Goal: Information Seeking & Learning: Learn about a topic

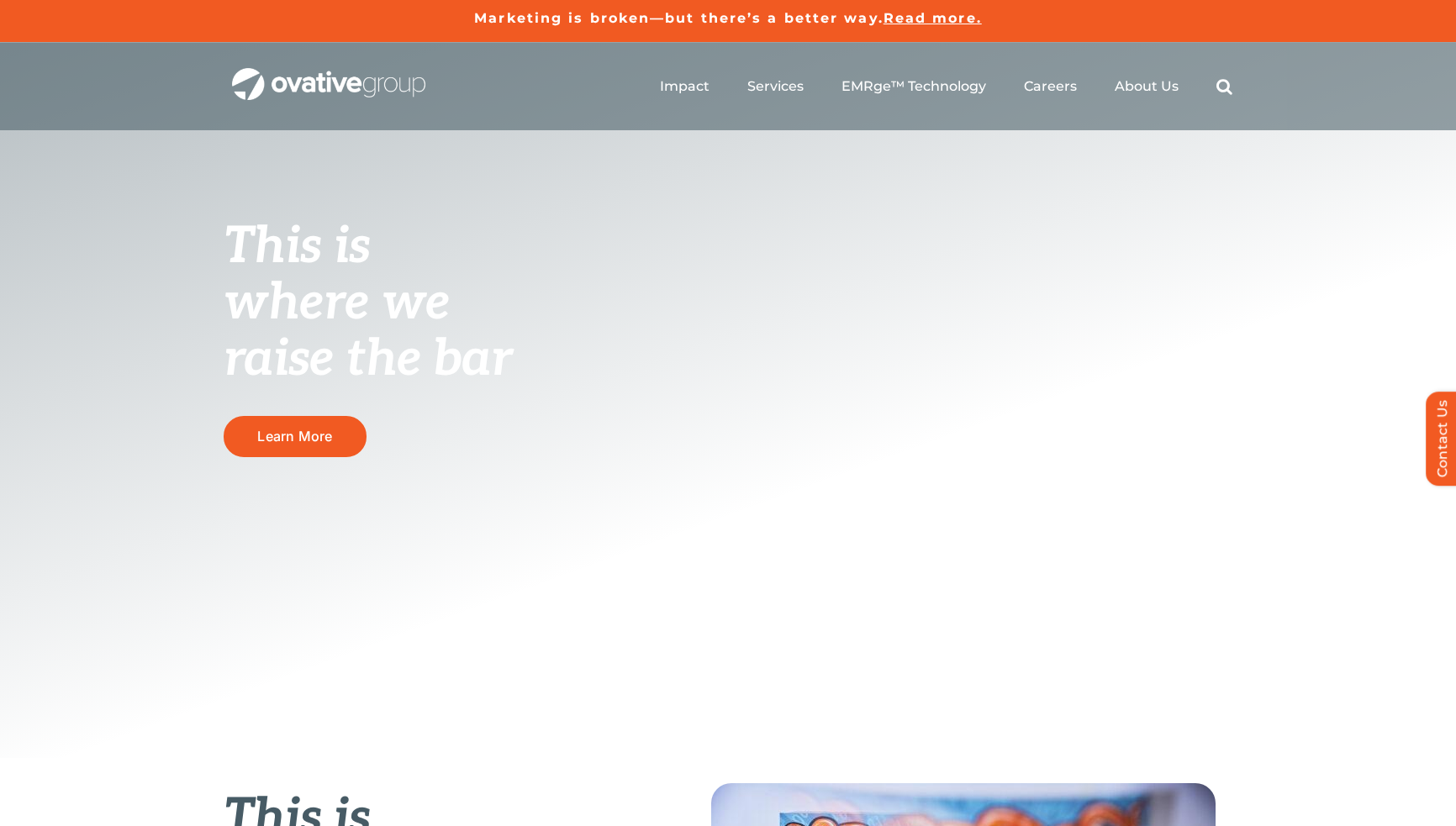
scroll to position [538, 0]
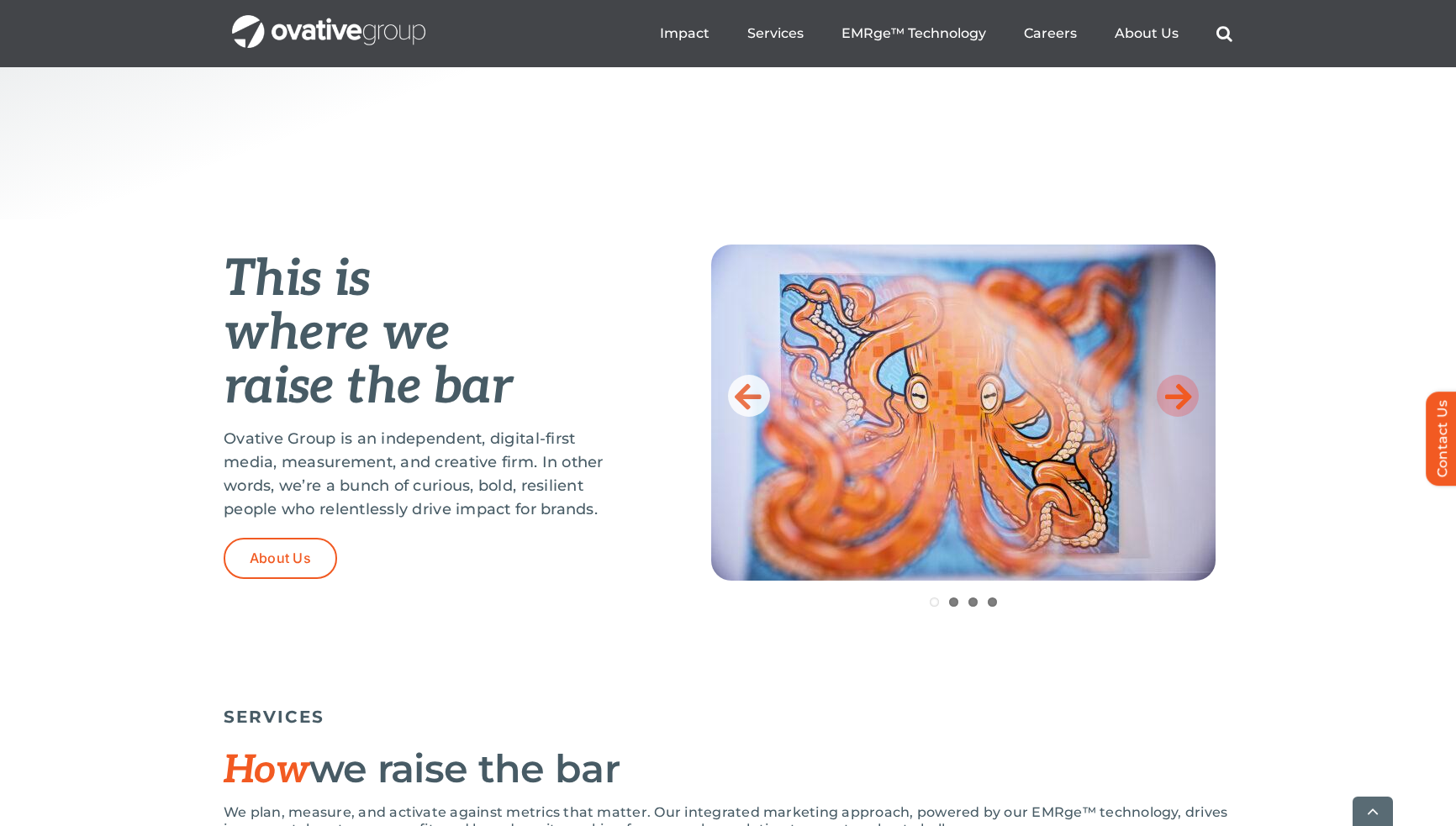
click at [1178, 391] on icon at bounding box center [1177, 396] width 27 height 34
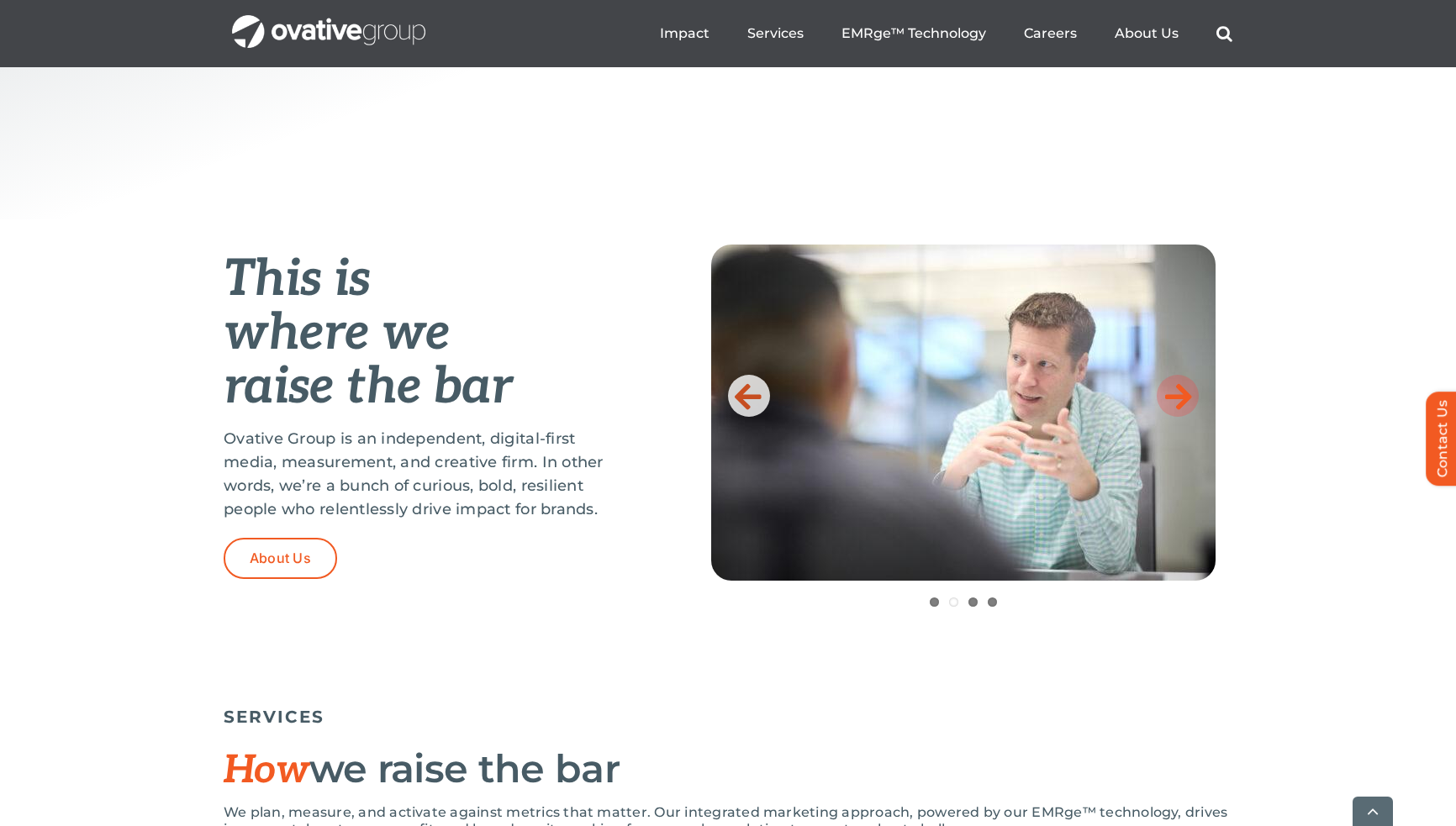
click at [1178, 391] on icon at bounding box center [1177, 396] width 27 height 34
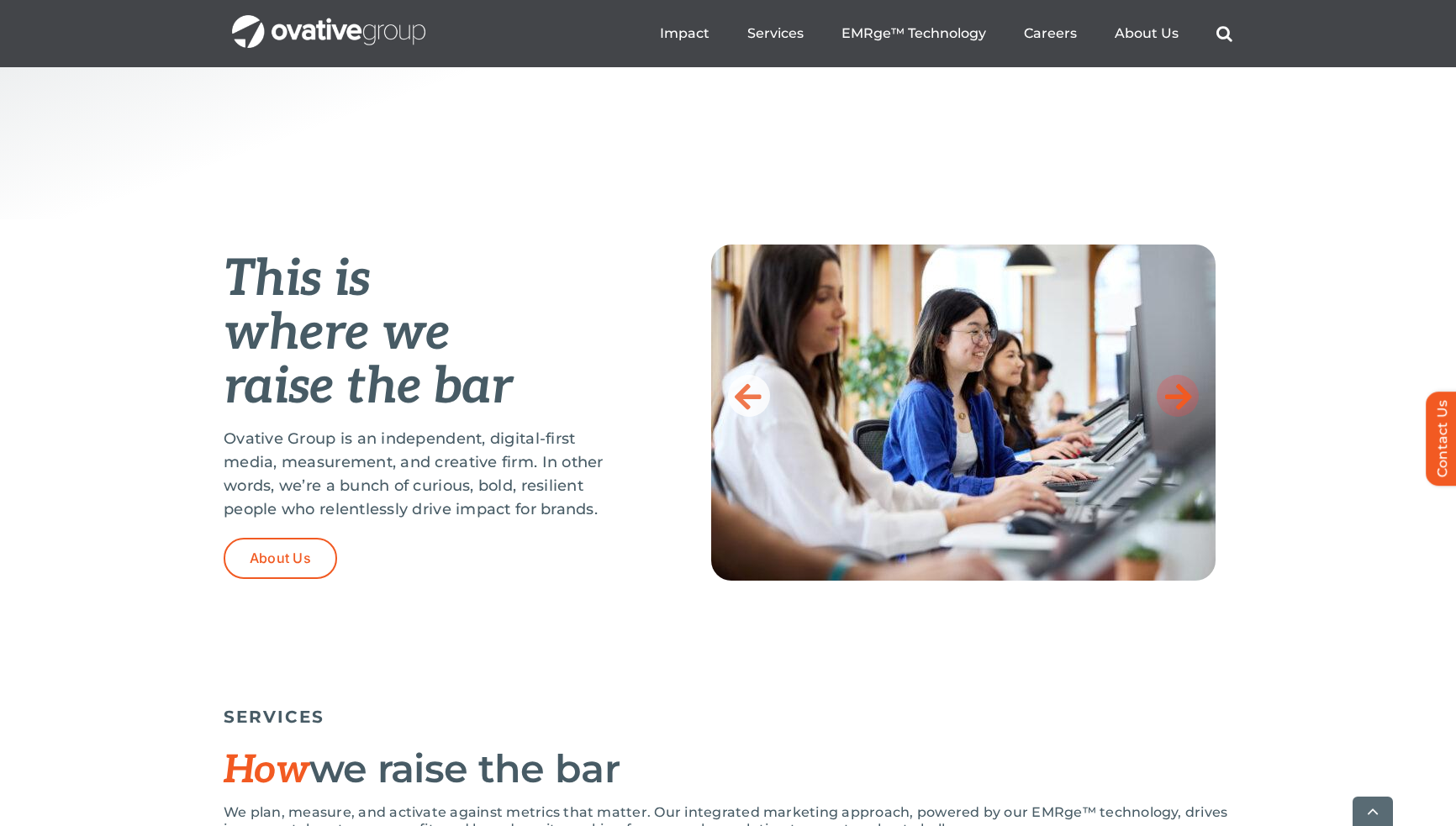
click at [1178, 391] on icon at bounding box center [1177, 396] width 27 height 34
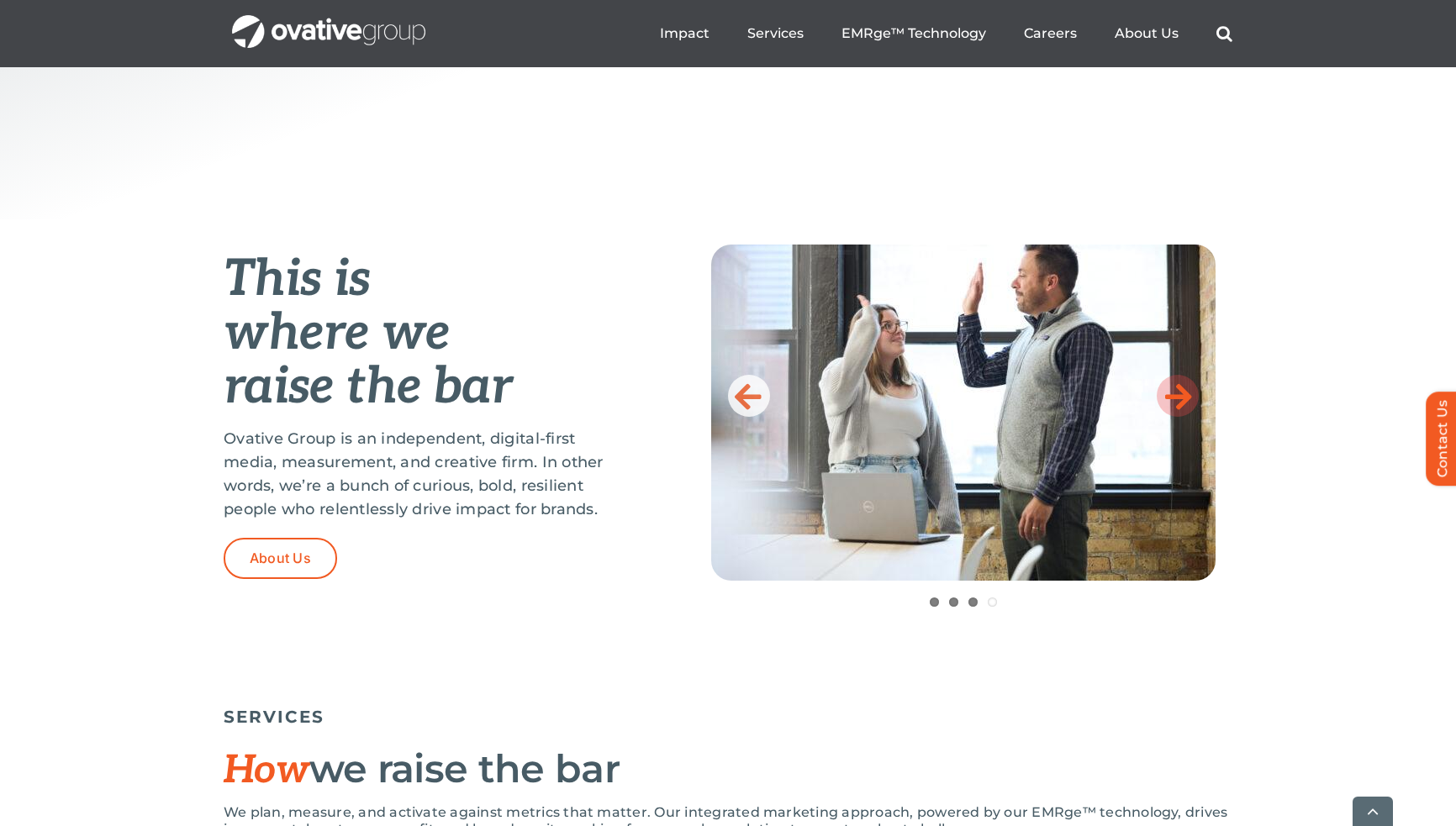
click at [1178, 391] on icon at bounding box center [1177, 396] width 27 height 34
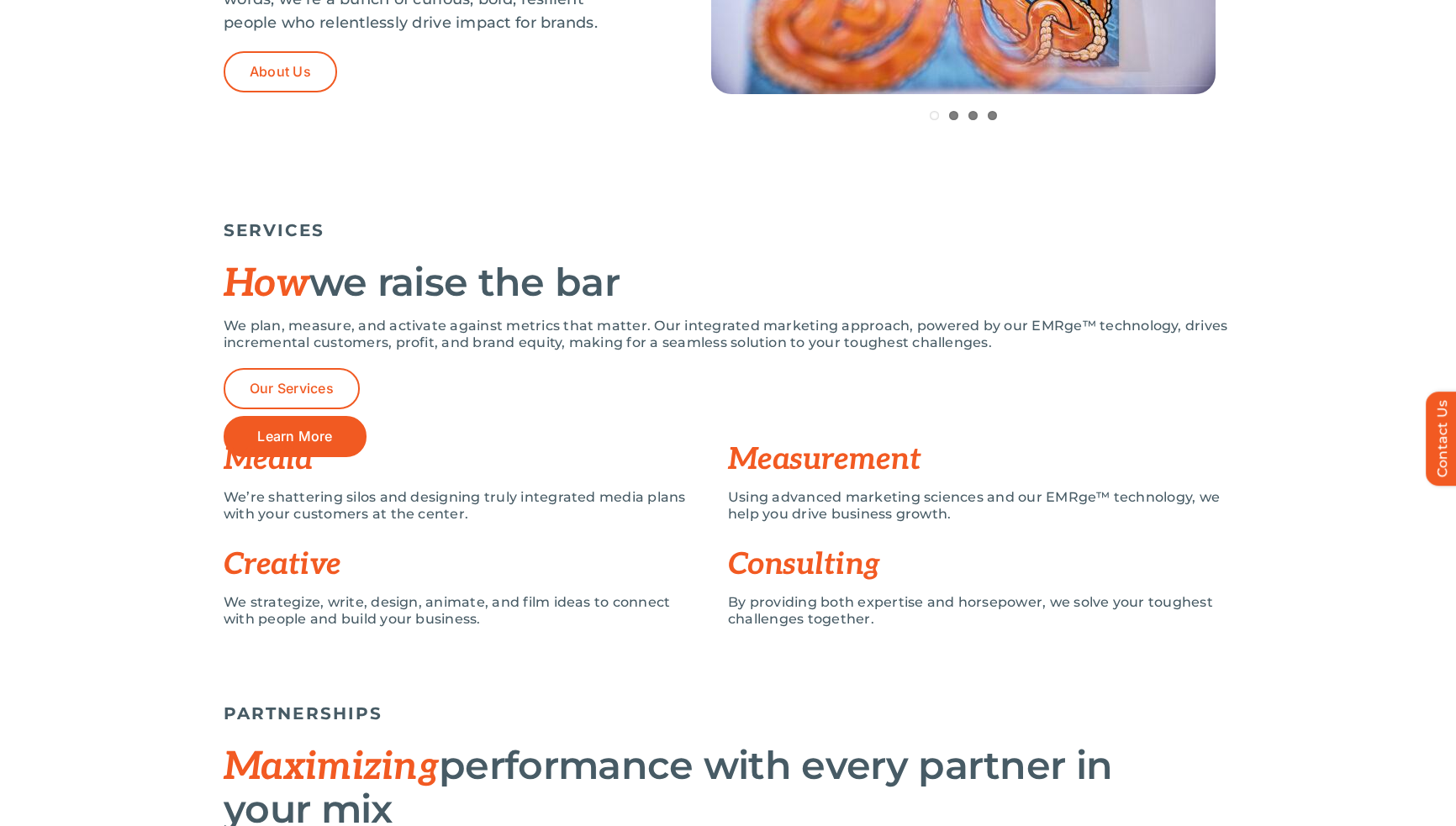
scroll to position [0, 0]
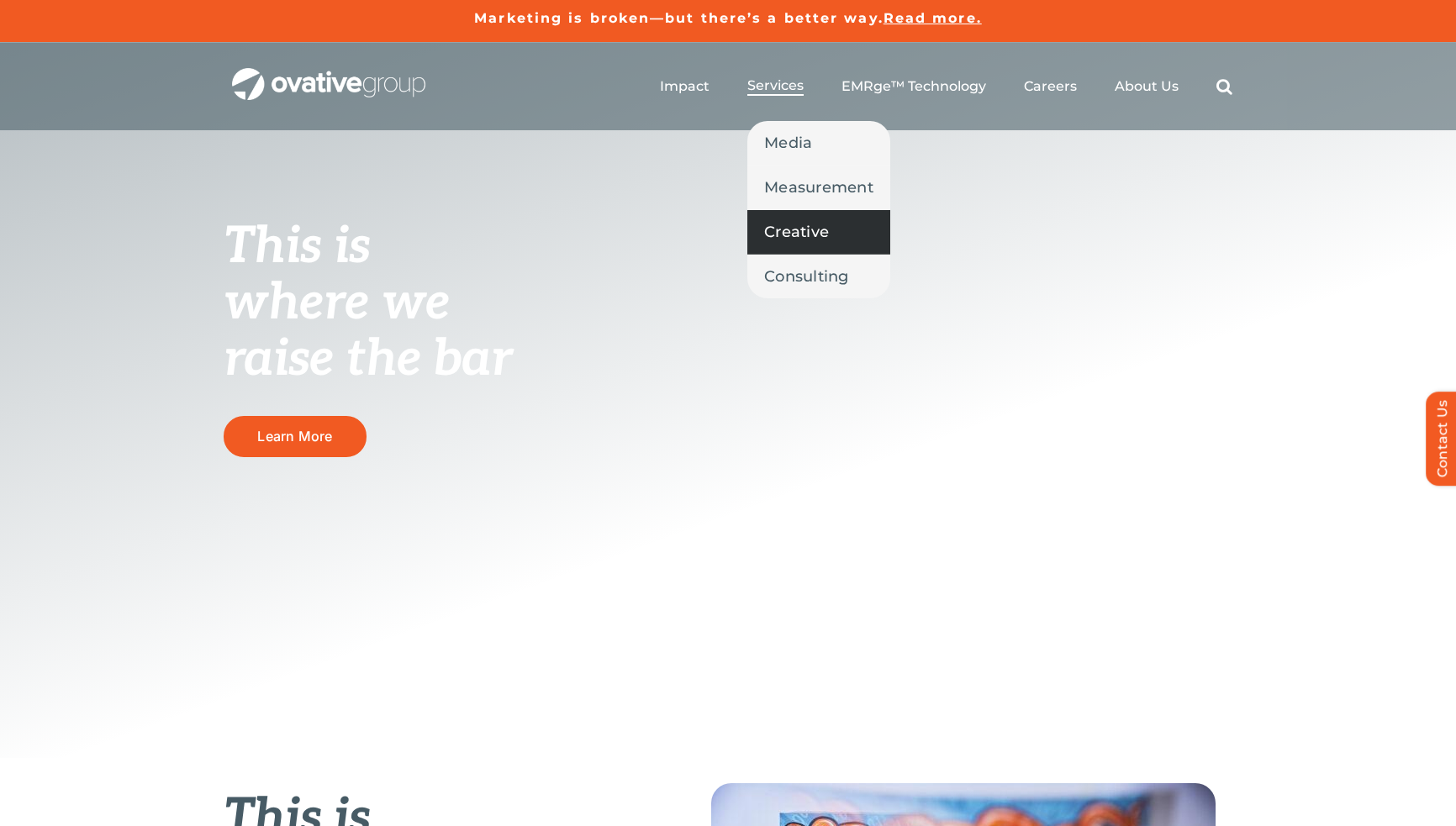
click at [822, 224] on span "Creative" at bounding box center [795, 232] width 64 height 24
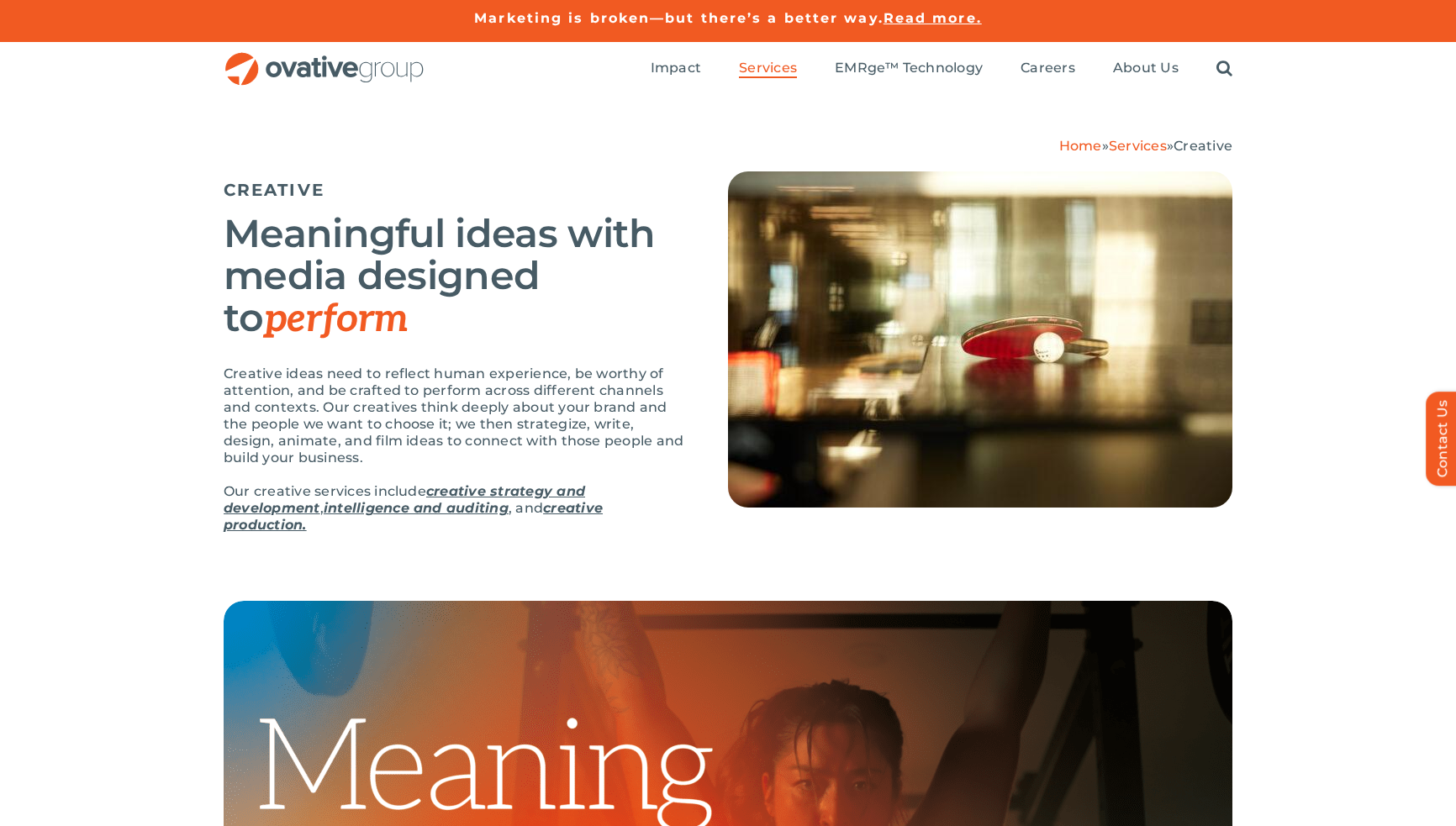
click at [536, 488] on link "creative strategy and development" at bounding box center [404, 499] width 361 height 33
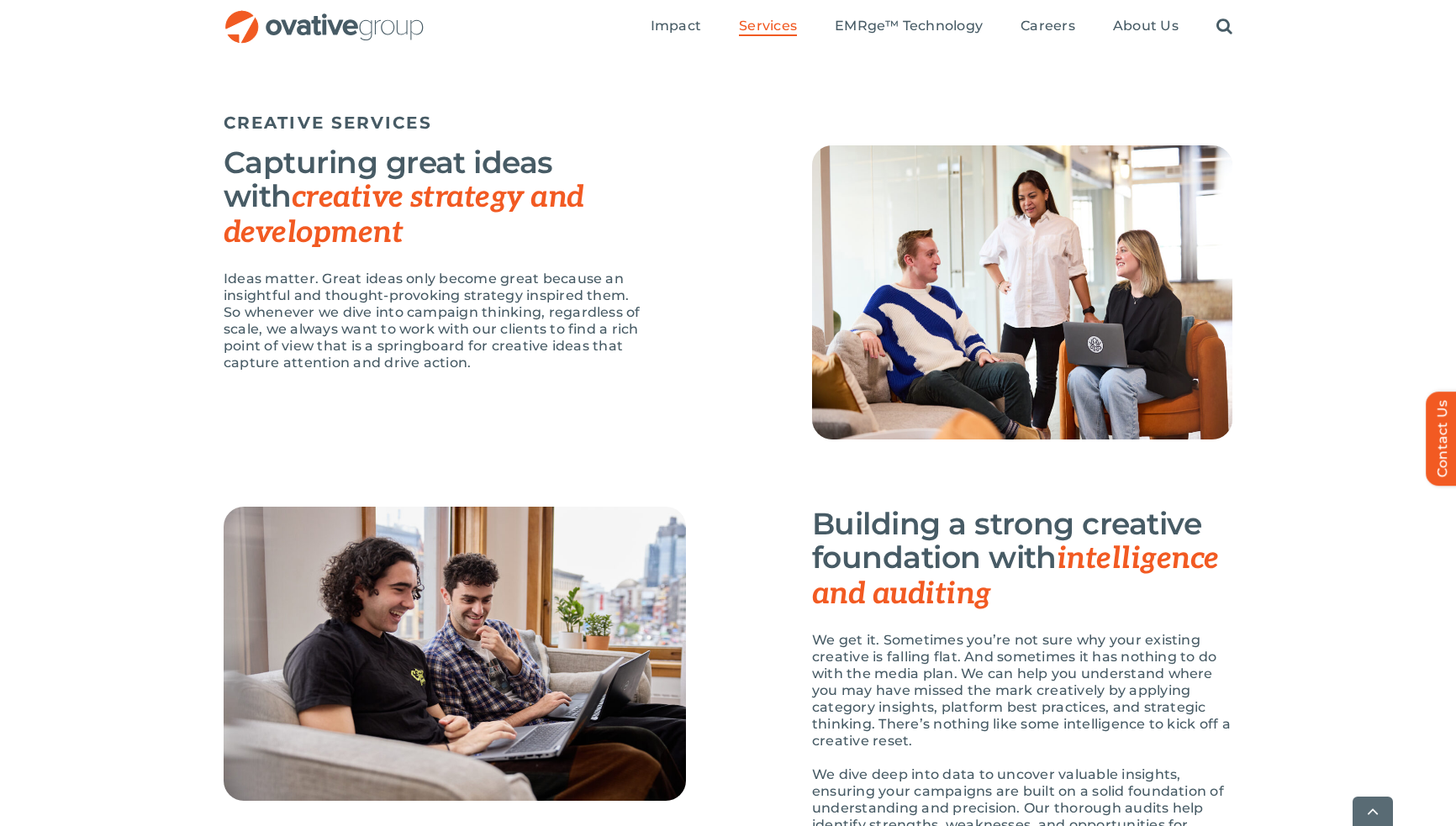
scroll to position [1358, 0]
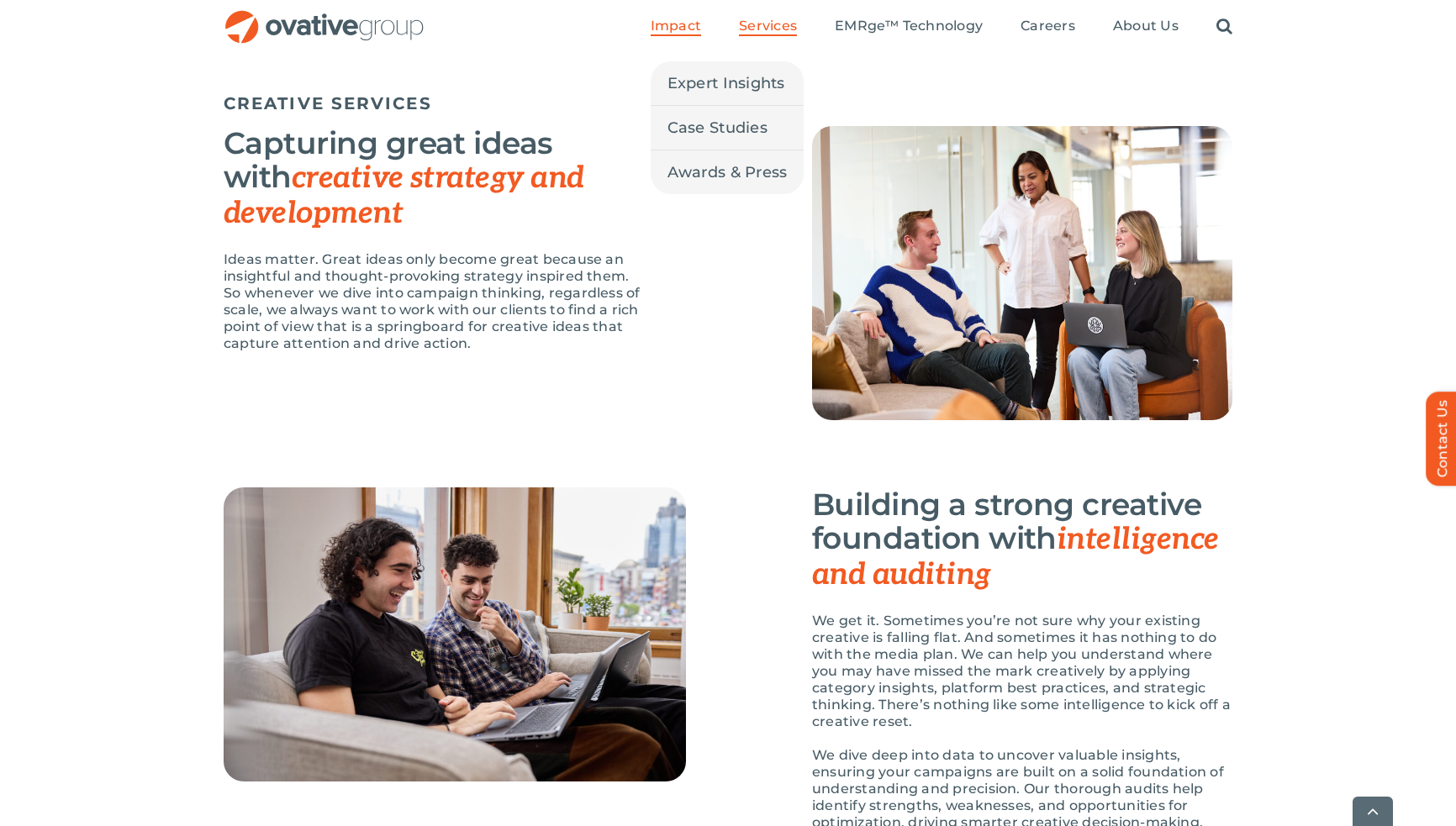
click at [680, 22] on span "Impact" at bounding box center [675, 26] width 51 height 17
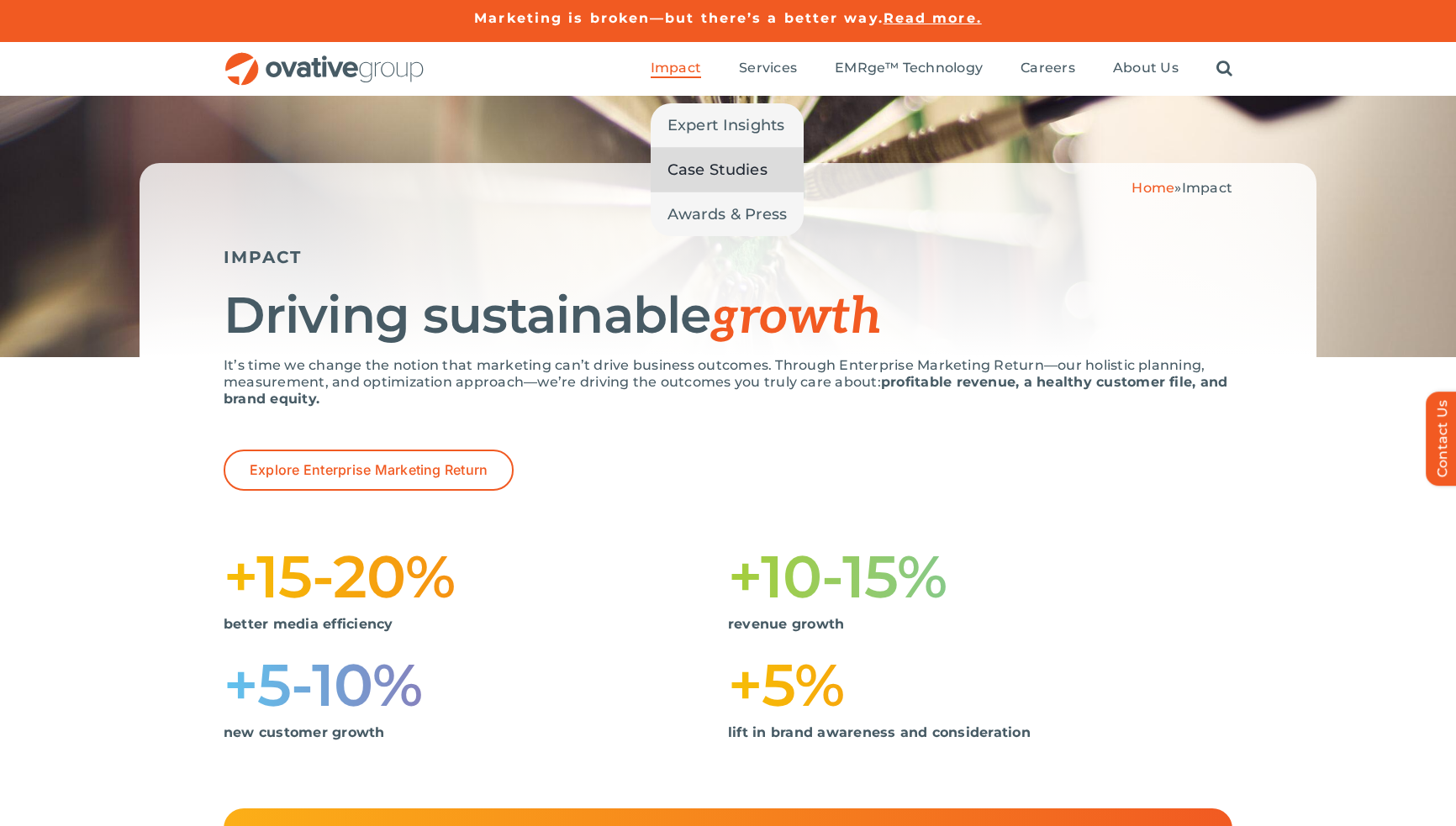
click at [686, 163] on span "Case Studies" at bounding box center [717, 170] width 100 height 24
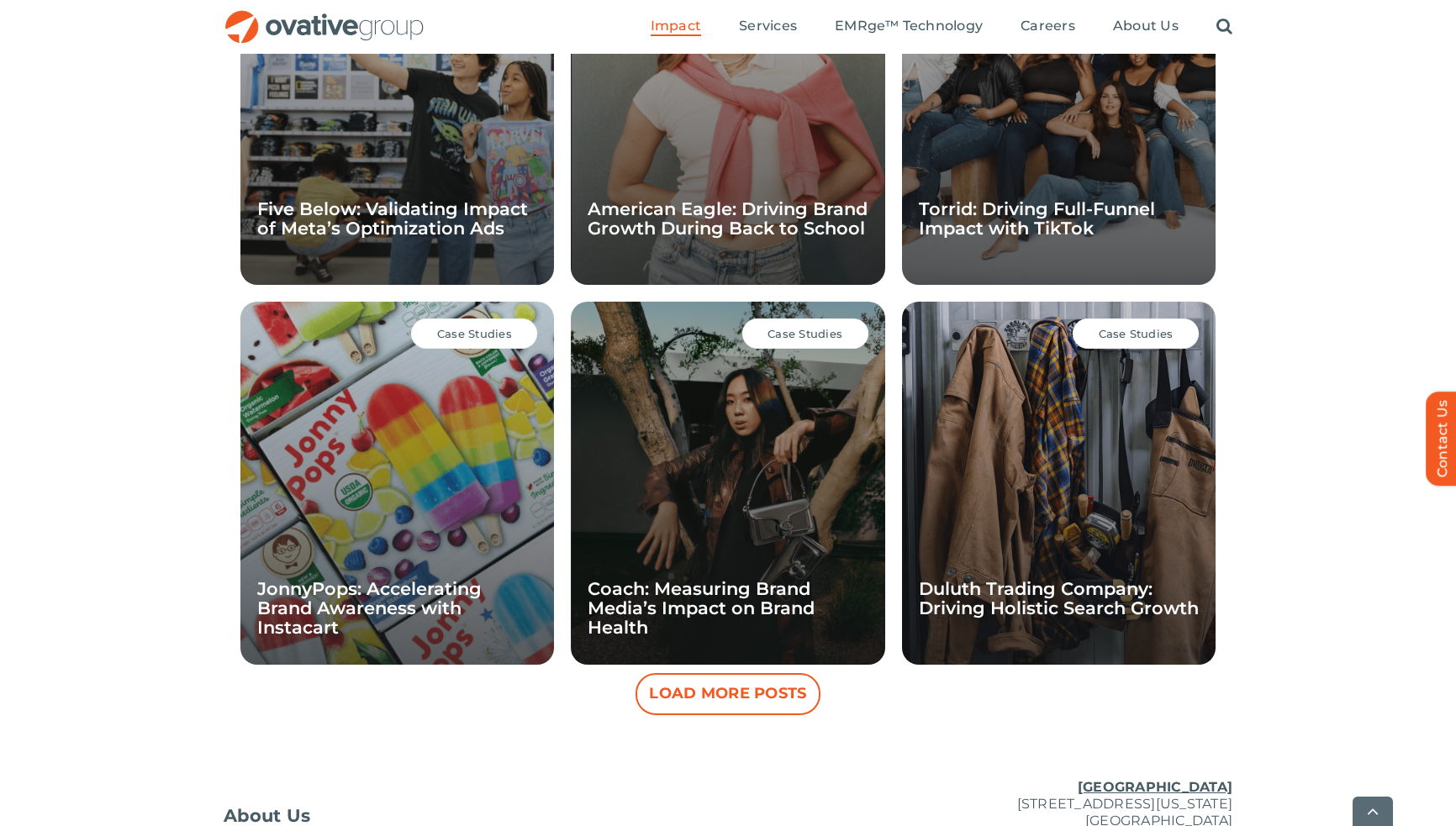
scroll to position [1313, 0]
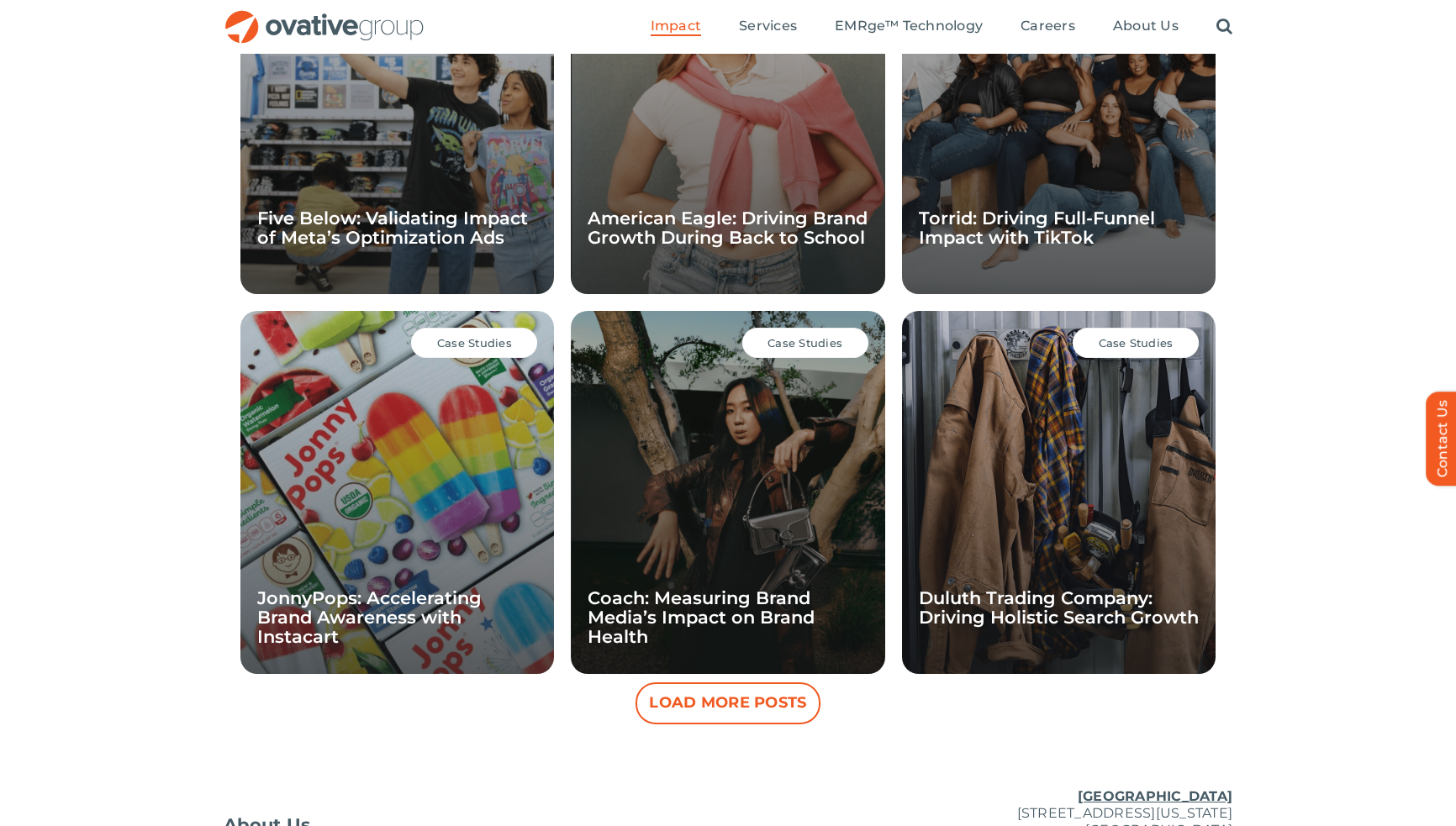
click at [405, 436] on div "Case Studies JonnyPops: Accelerating Brand Awareness with Instacart" at bounding box center [397, 493] width 313 height 363
click at [698, 229] on link "American Eagle: Driving Brand Growth During Back to School" at bounding box center [727, 227] width 280 height 41
click at [355, 232] on link "Five Below: Validating Impact of Meta’s Optimization Ads" at bounding box center [392, 227] width 271 height 41
click at [987, 611] on link "Duluth Trading Company: Driving Holistic Search Growth" at bounding box center [1058, 607] width 280 height 41
click at [721, 691] on button "Load More Posts" at bounding box center [728, 703] width 184 height 42
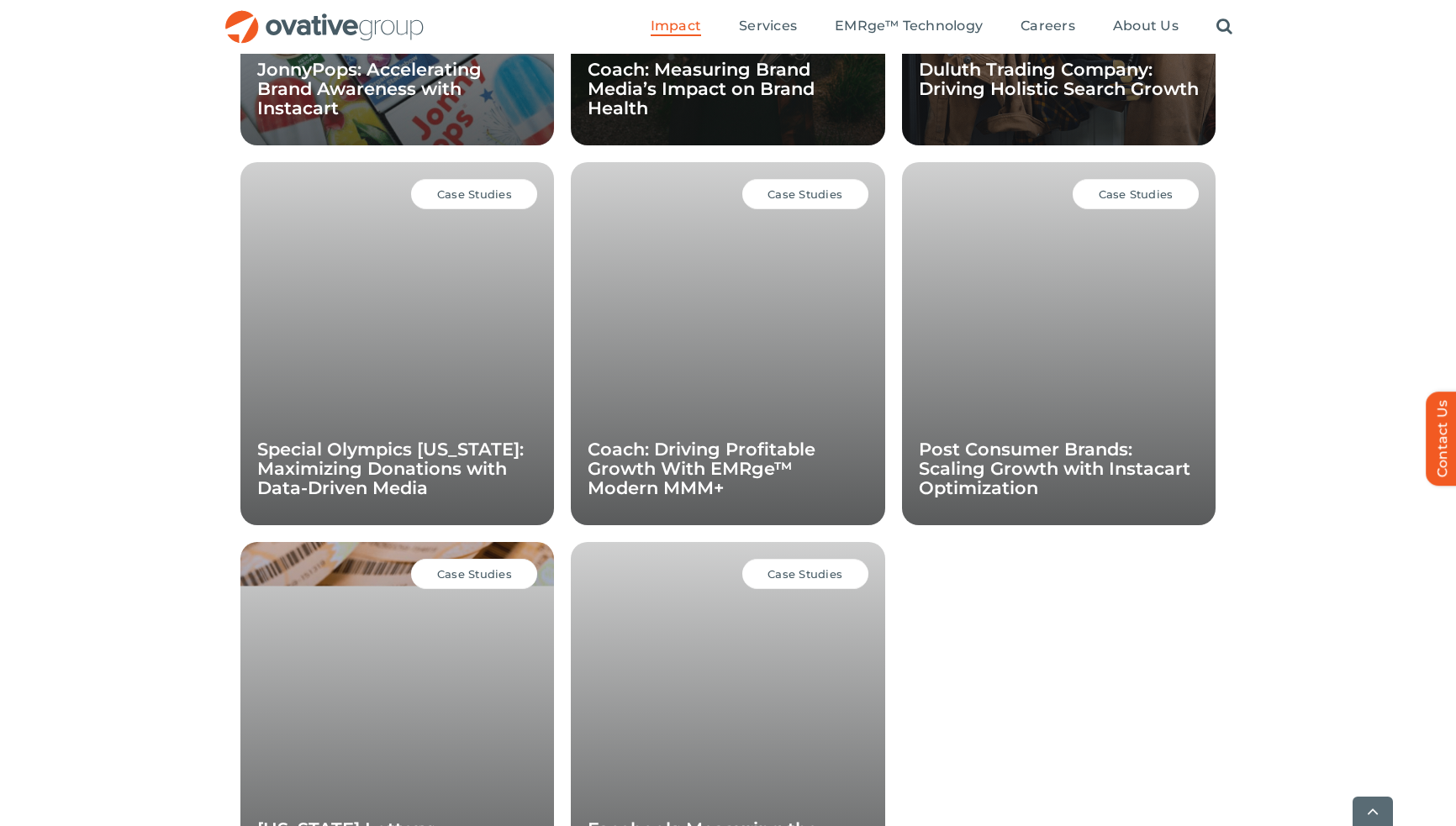
scroll to position [1929, 0]
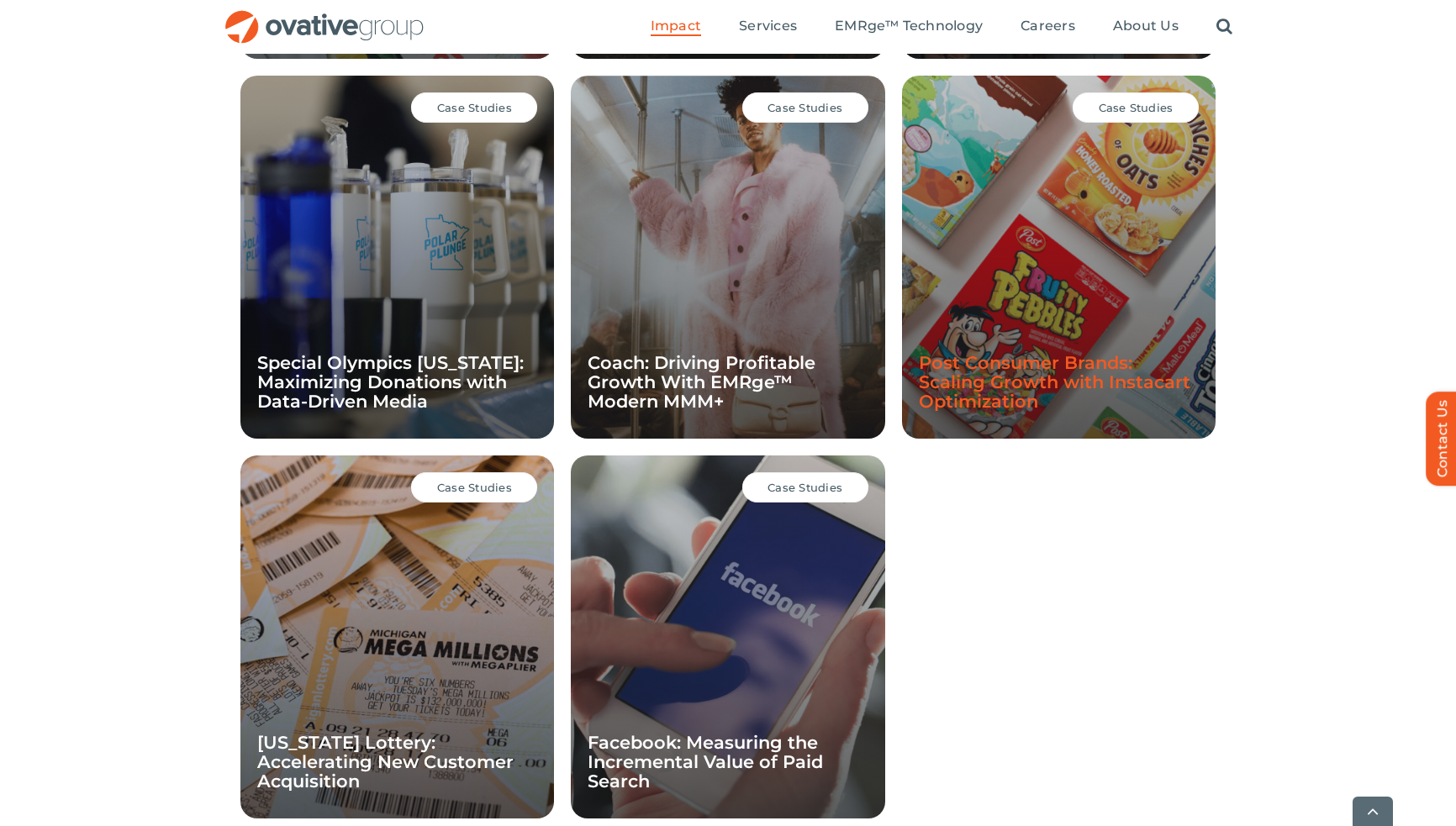
click at [1074, 368] on link "Post Consumer Brands: Scaling Growth with Instacart Optimization" at bounding box center [1054, 382] width 272 height 59
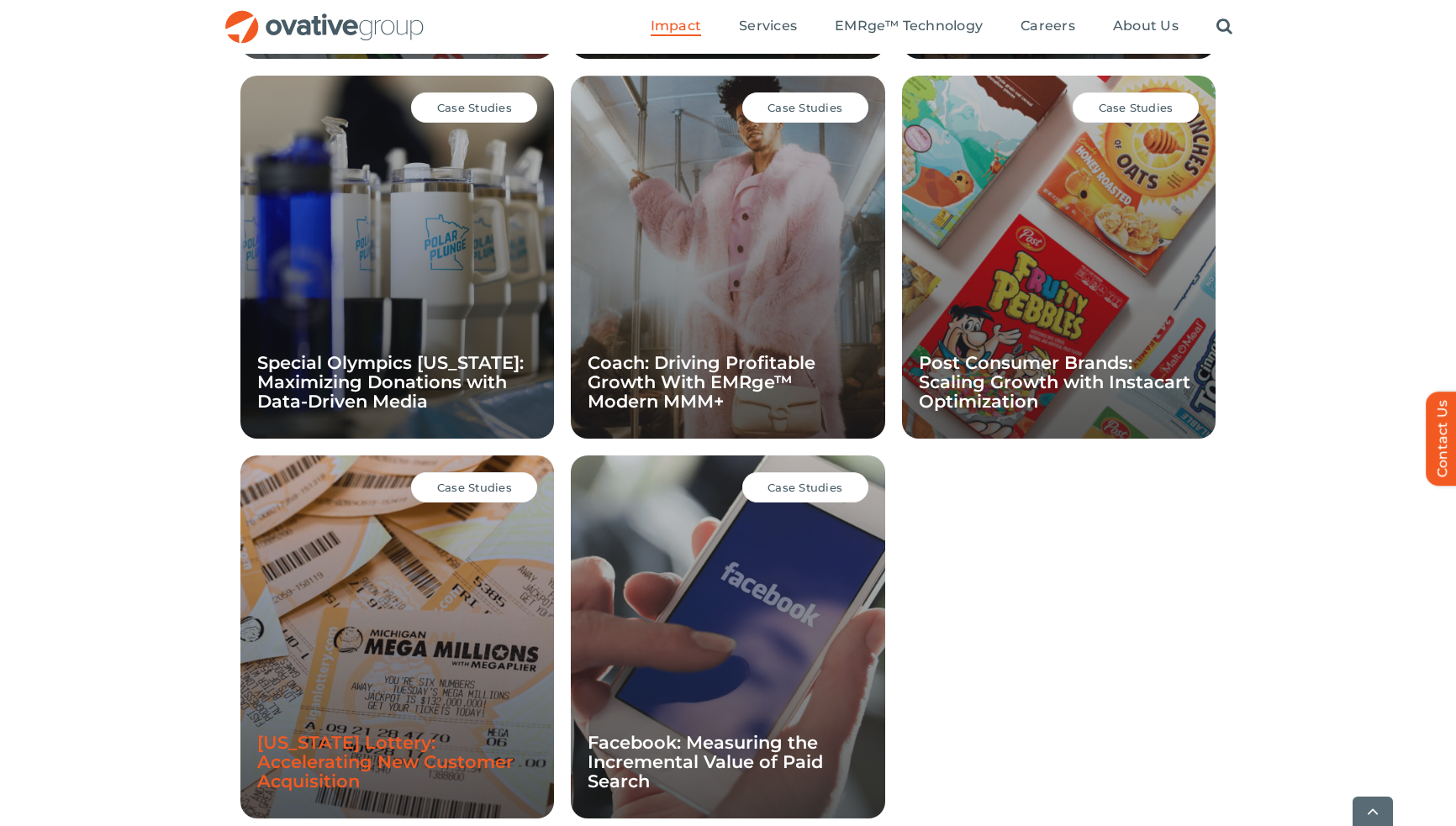
click at [436, 742] on link "[US_STATE] Lottery: Accelerating New Customer Acquisition" at bounding box center [385, 762] width 256 height 59
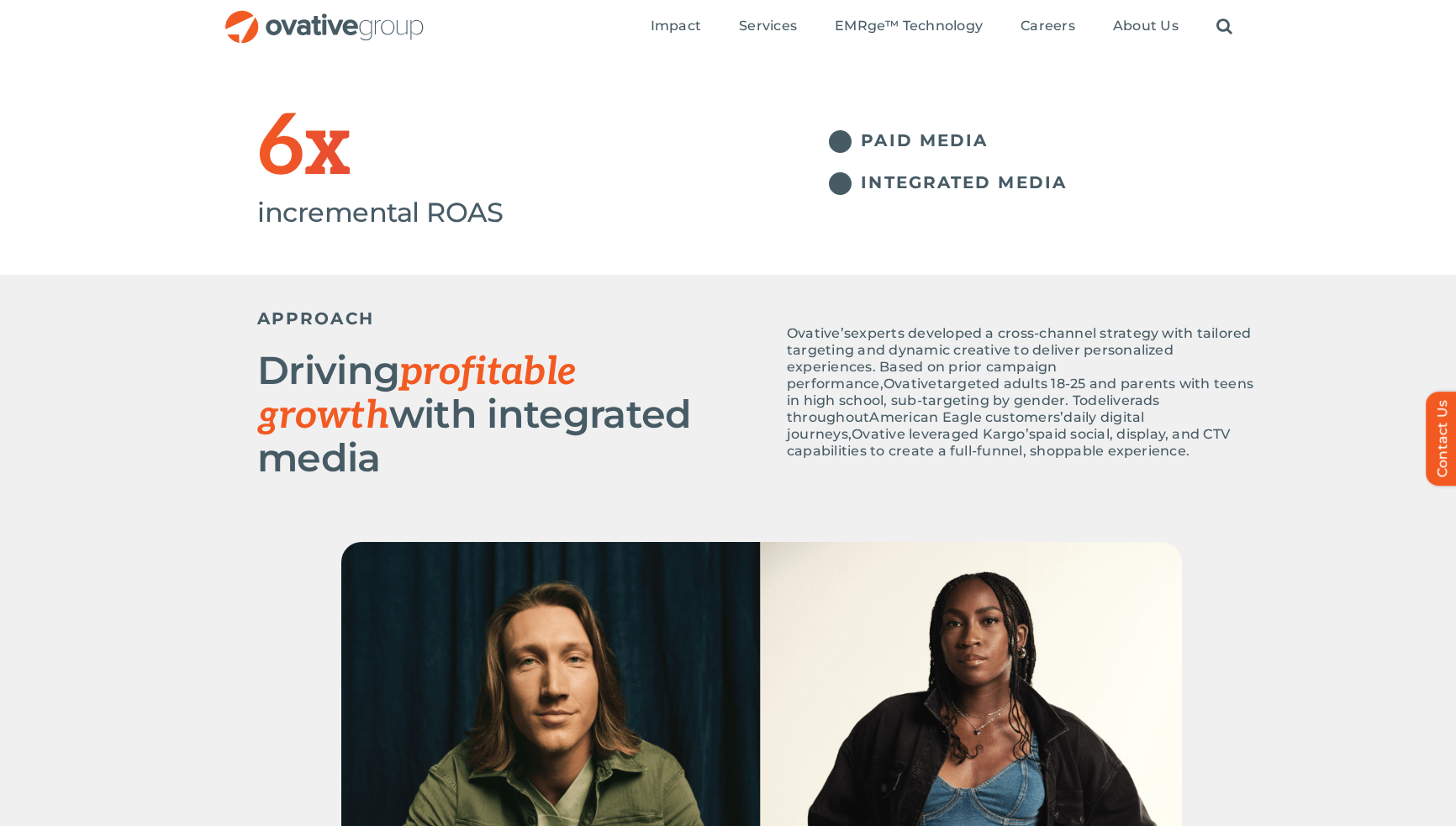
scroll to position [42, 0]
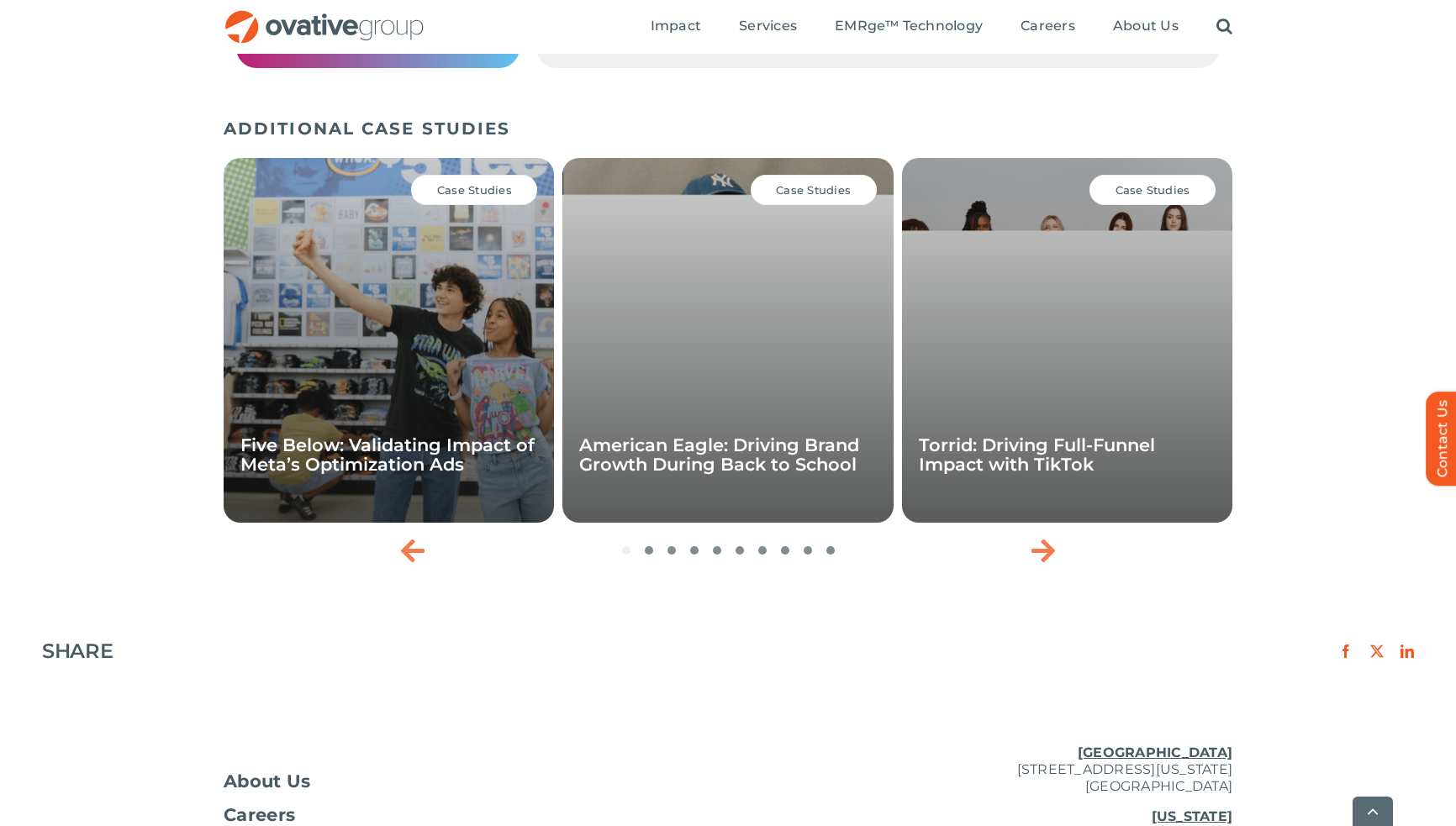
scroll to position [2431, 0]
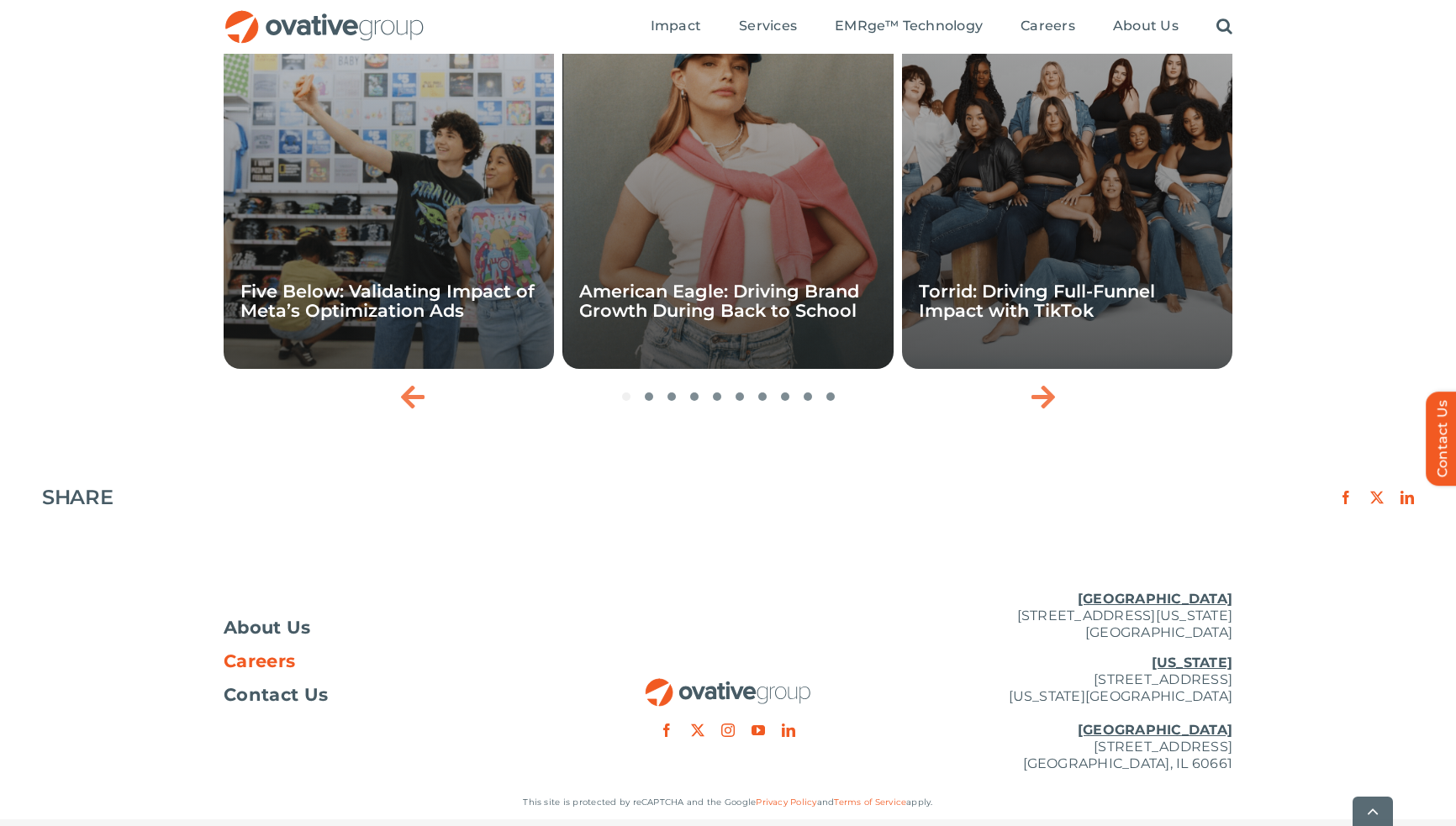
click at [262, 652] on span "Careers" at bounding box center [259, 660] width 71 height 17
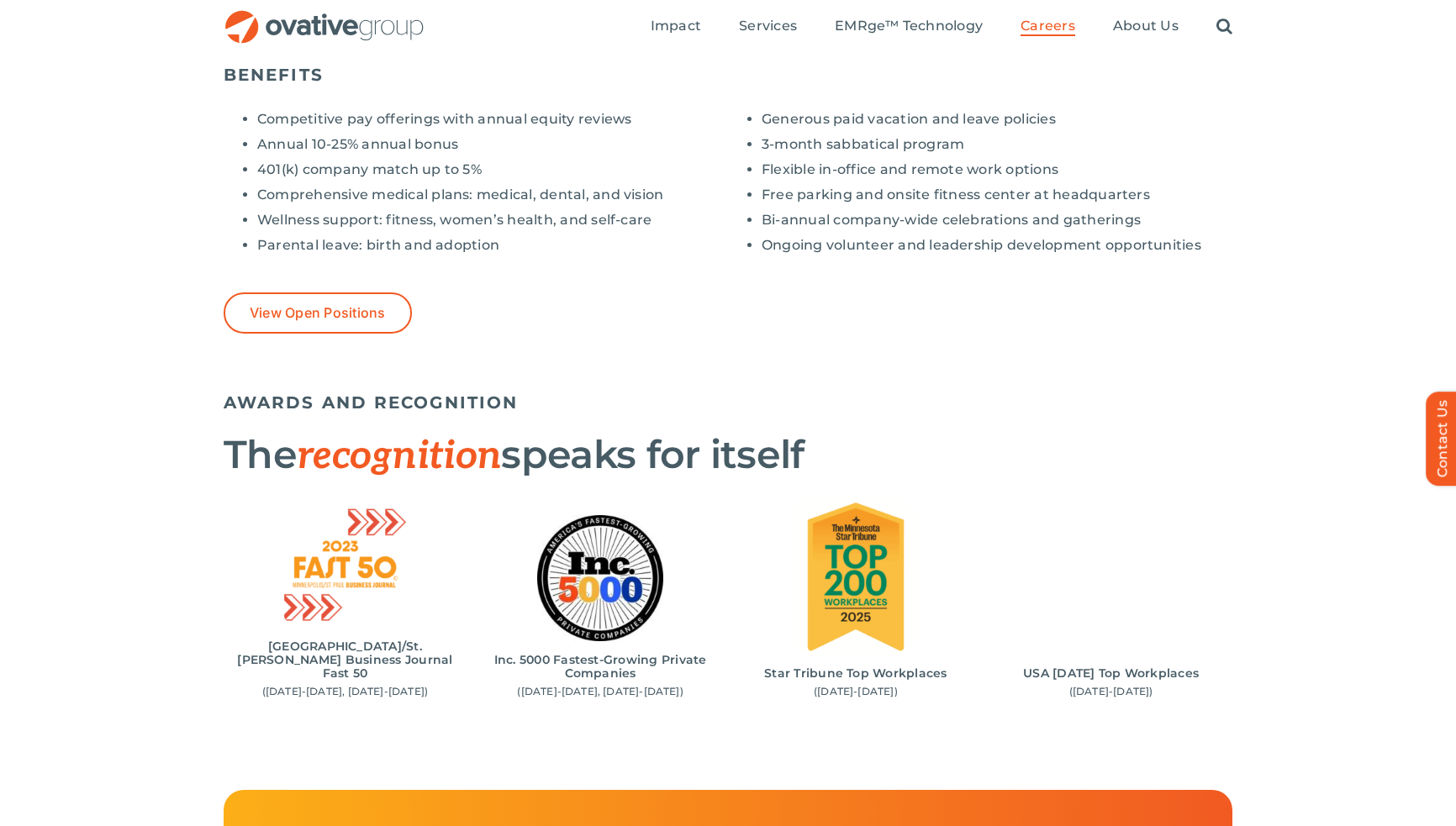
scroll to position [1366, 0]
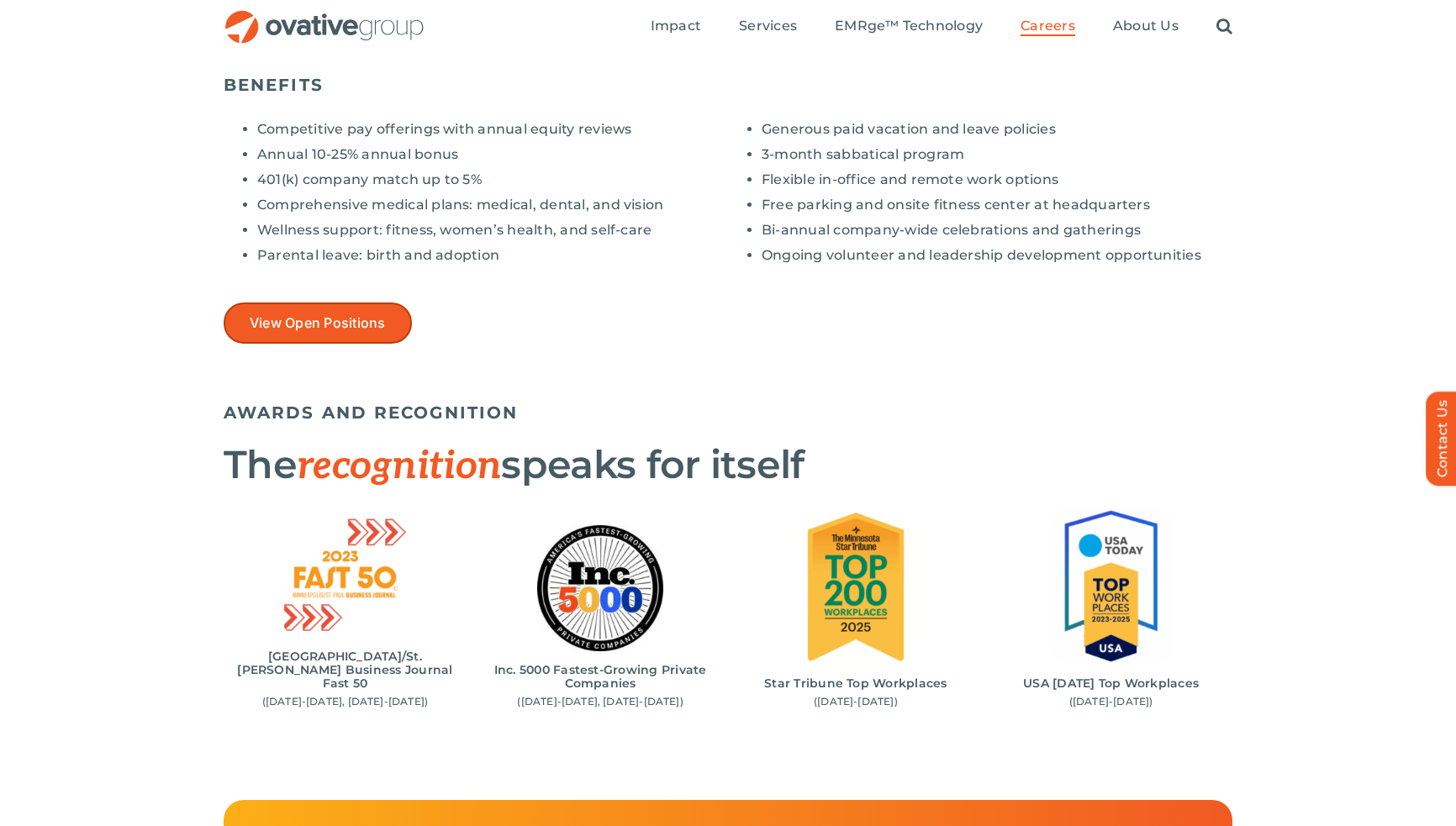
click at [354, 306] on link "View Open Positions" at bounding box center [317, 323] width 188 height 42
